Goal: Communication & Community: Connect with others

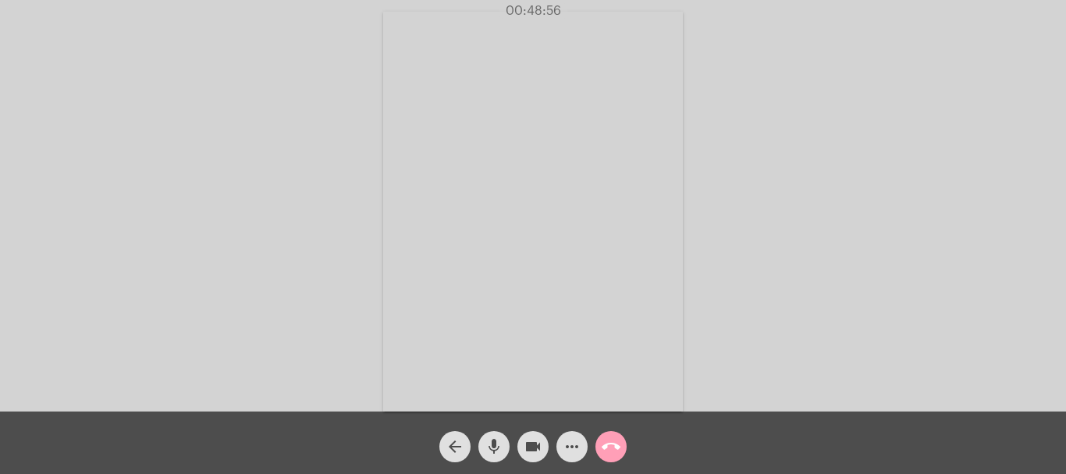
click at [612, 445] on mat-icon "call_end" at bounding box center [611, 446] width 19 height 19
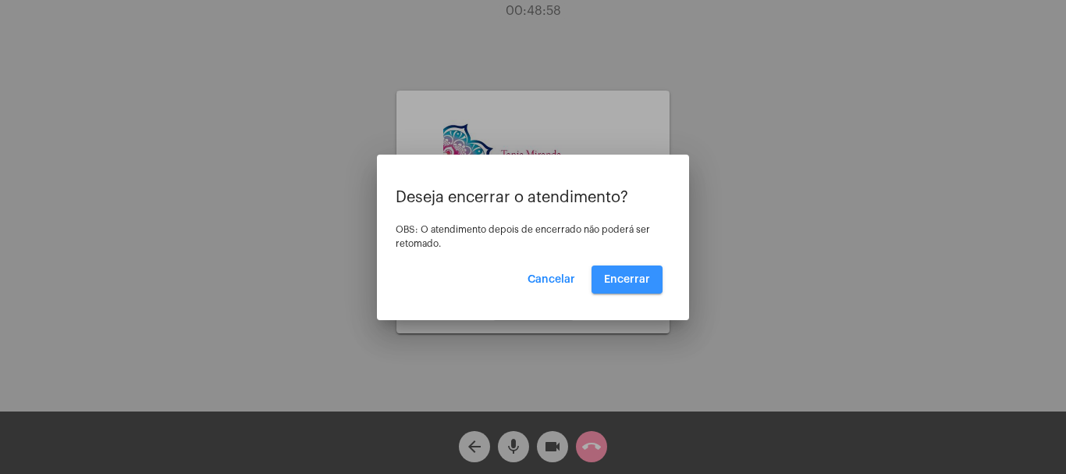
click at [629, 279] on span "Encerrar" at bounding box center [627, 279] width 46 height 11
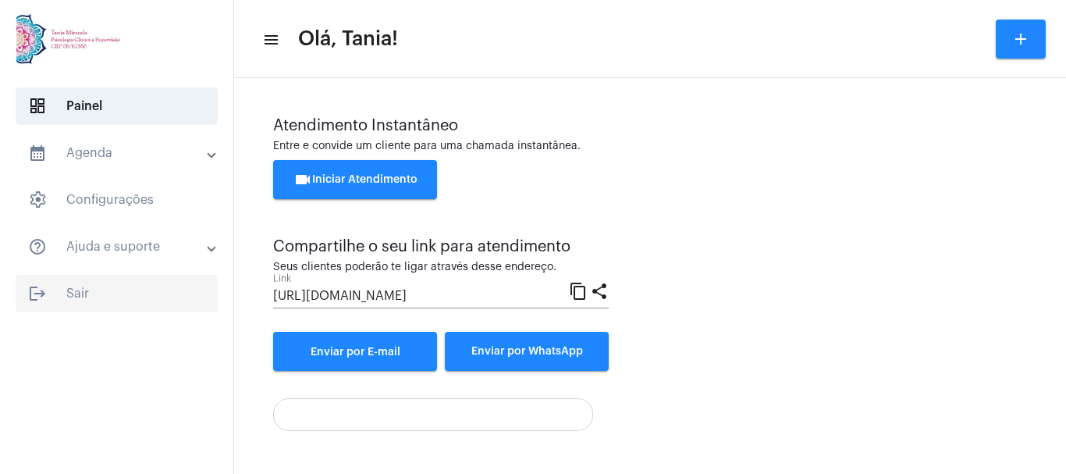
click at [65, 290] on span "logout Sair" at bounding box center [117, 293] width 202 height 37
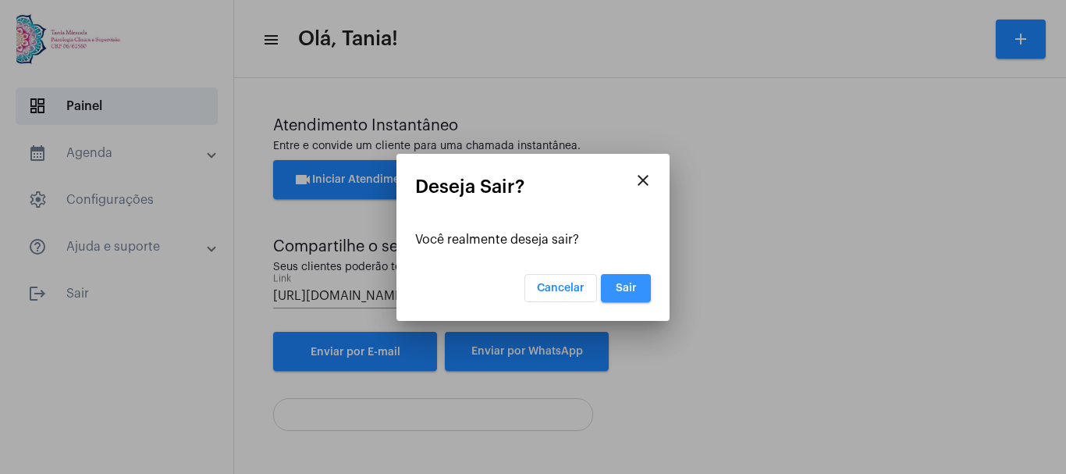
click at [629, 294] on button "Sair" at bounding box center [626, 288] width 50 height 28
